Goal: Communication & Community: Answer question/provide support

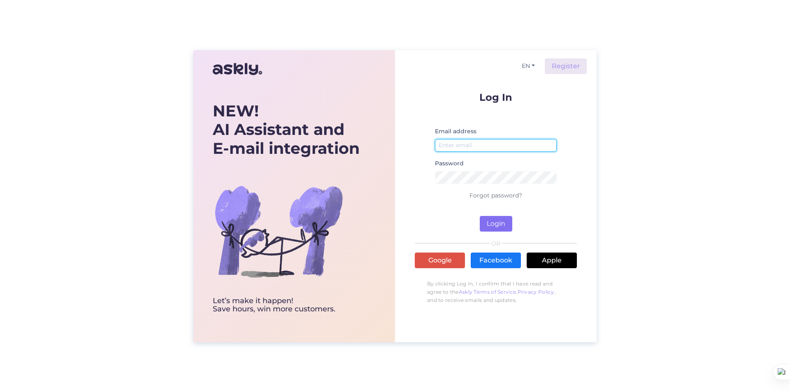
type input "[EMAIL_ADDRESS][DOMAIN_NAME]"
click at [492, 223] on button "Login" at bounding box center [496, 224] width 33 height 16
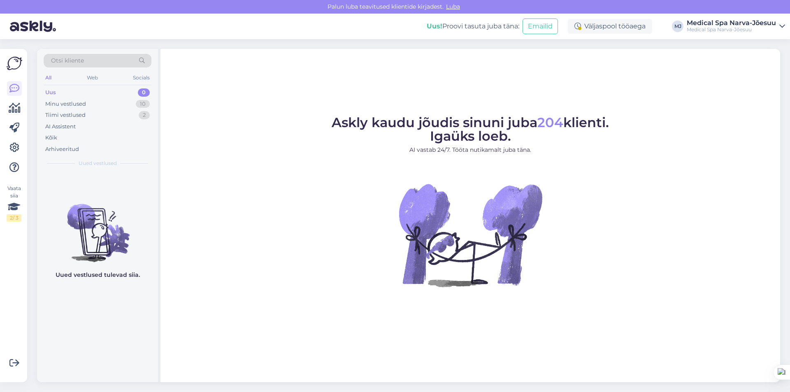
click at [66, 94] on div "Uus 0" at bounding box center [98, 93] width 108 height 12
click at [66, 106] on div "Minu vestlused" at bounding box center [65, 104] width 41 height 8
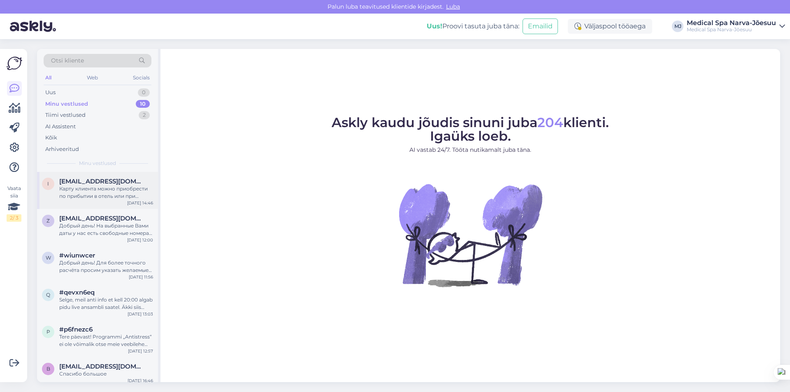
click at [115, 188] on div "Карту клиента можно приобрести по прибытии в отель или при бронировании попроси…" at bounding box center [106, 192] width 94 height 15
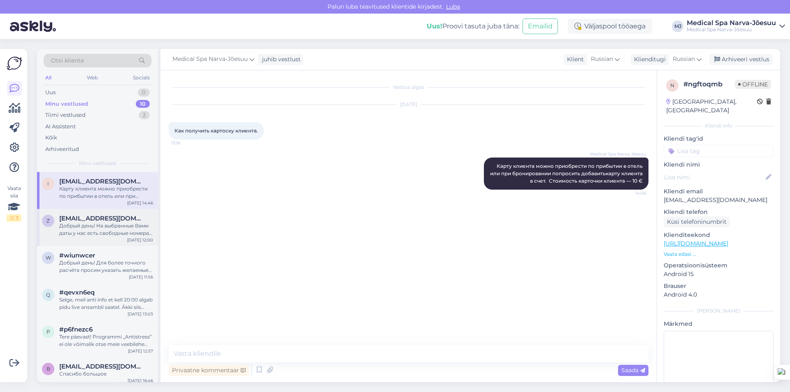
click at [90, 218] on span "[EMAIL_ADDRESS][DOMAIN_NAME]" at bounding box center [102, 218] width 86 height 7
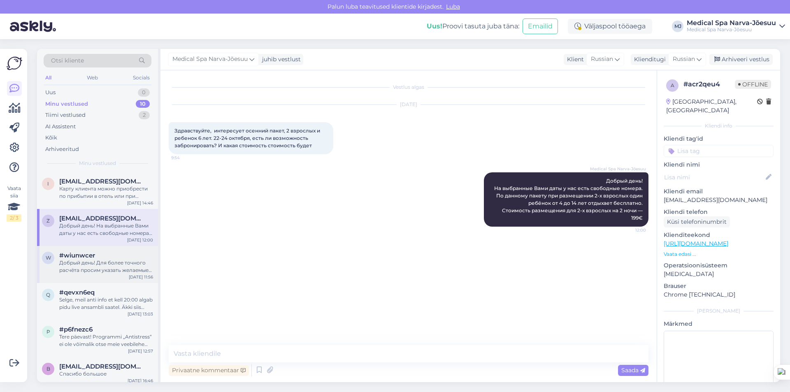
click at [89, 272] on div "Добрый день! Для более точного расчёта просим указать желаемые даты и количеств…" at bounding box center [106, 266] width 94 height 15
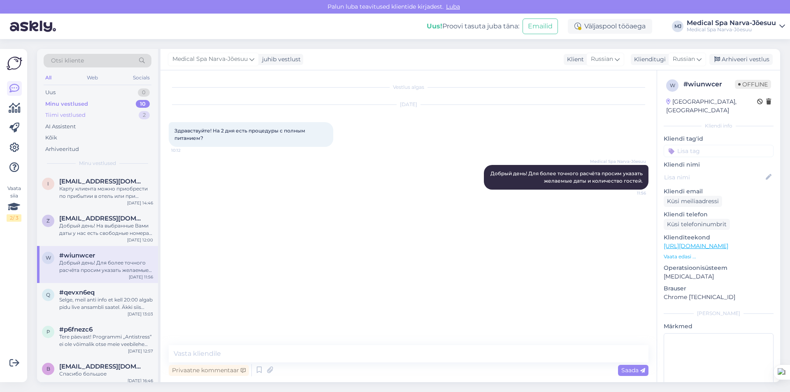
click at [74, 116] on div "Tiimi vestlused" at bounding box center [65, 115] width 40 height 8
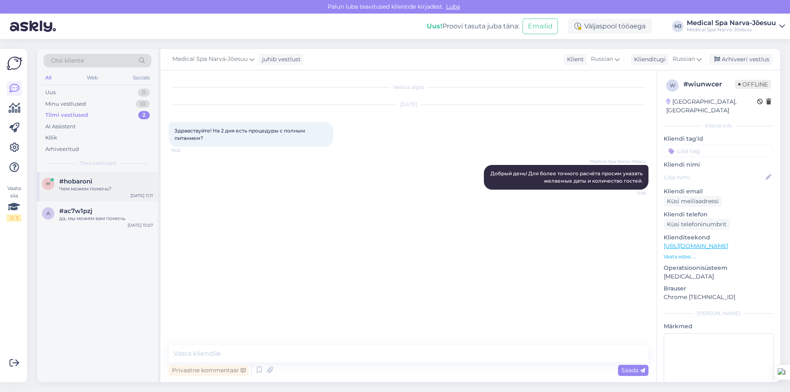
click at [93, 190] on div "Чем можем помочь?" at bounding box center [106, 188] width 94 height 7
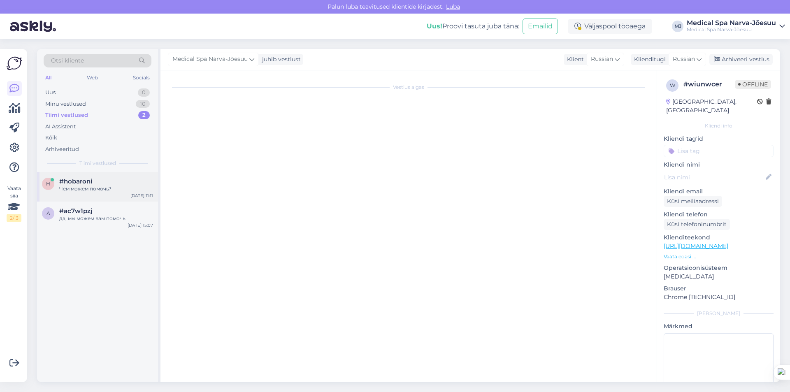
type textarea "рпрпарап"
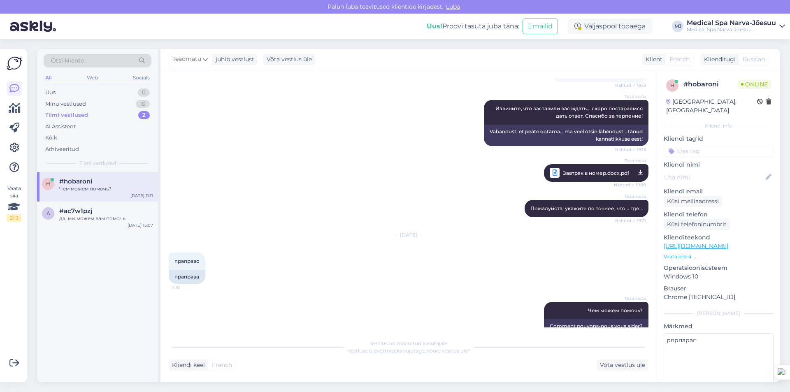
scroll to position [263, 0]
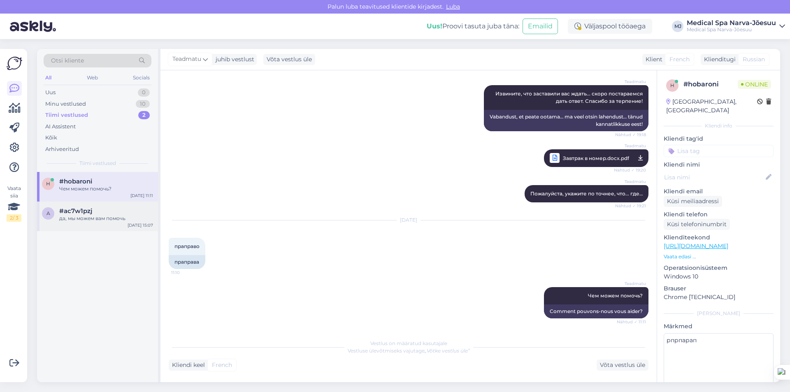
click at [88, 214] on span "#ac7w1pzj" at bounding box center [75, 210] width 33 height 7
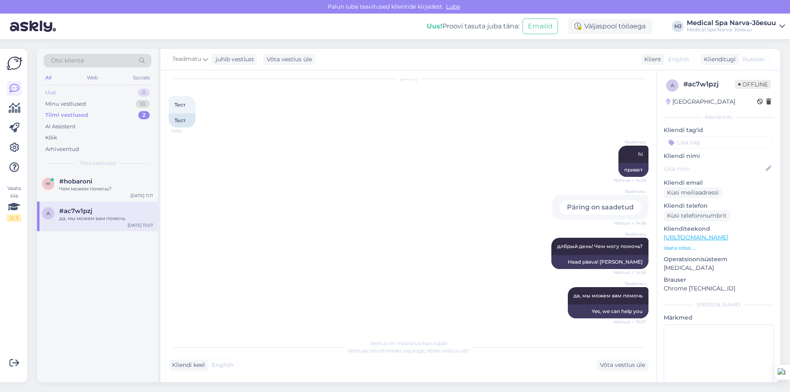
click at [77, 96] on div "Uus 0" at bounding box center [98, 93] width 108 height 12
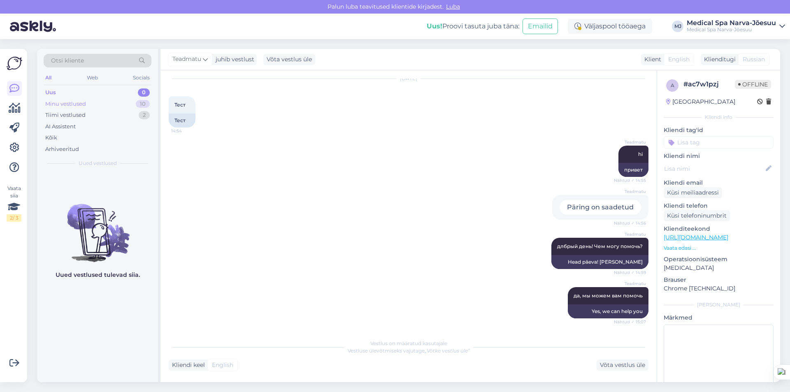
click at [86, 107] on div "Minu vestlused 10" at bounding box center [98, 104] width 108 height 12
